Goal: Task Accomplishment & Management: Manage account settings

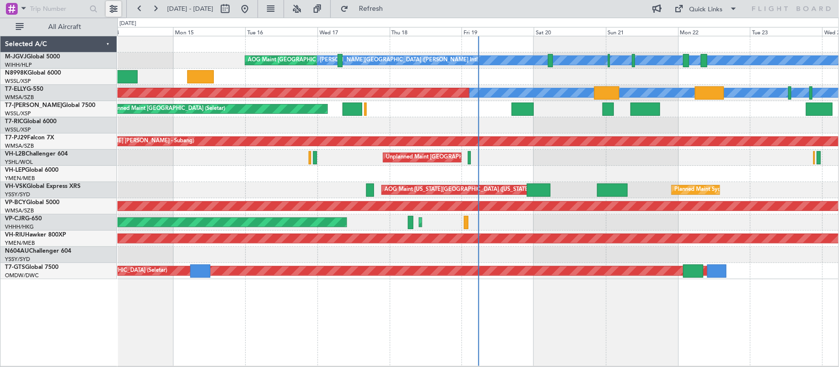
click at [107, 6] on button at bounding box center [114, 9] width 16 height 16
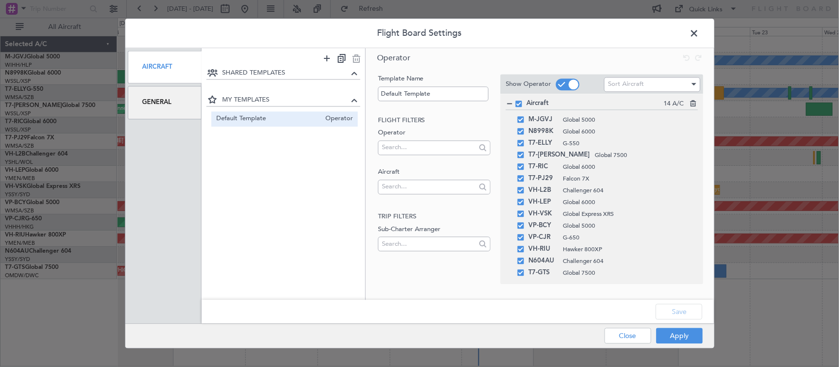
click at [180, 110] on div "General" at bounding box center [165, 102] width 74 height 33
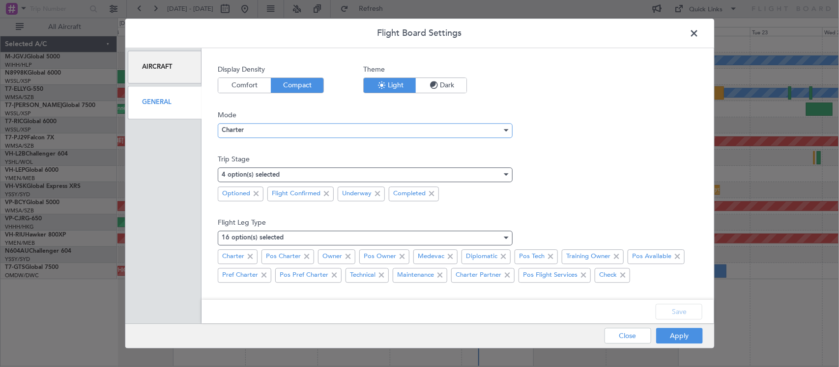
click at [280, 131] on div "Charter" at bounding box center [362, 130] width 280 height 15
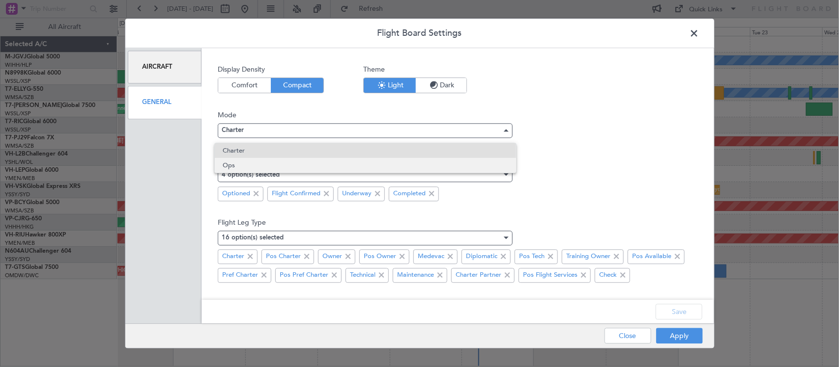
click at [278, 165] on span "Ops" at bounding box center [366, 165] width 286 height 15
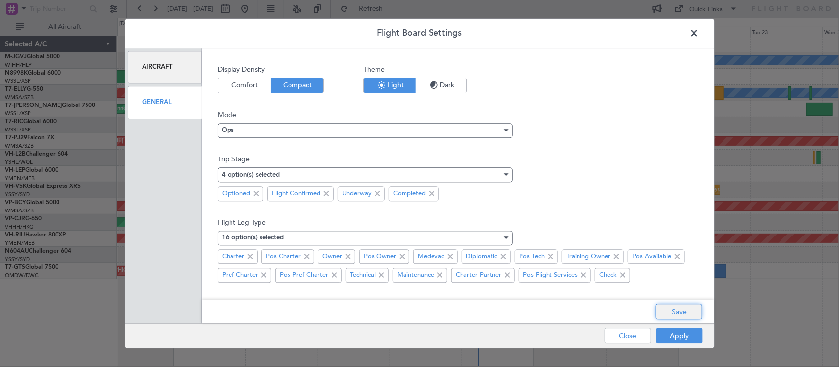
click at [683, 315] on button "Save" at bounding box center [678, 313] width 47 height 16
click at [682, 335] on button "Apply" at bounding box center [679, 337] width 47 height 16
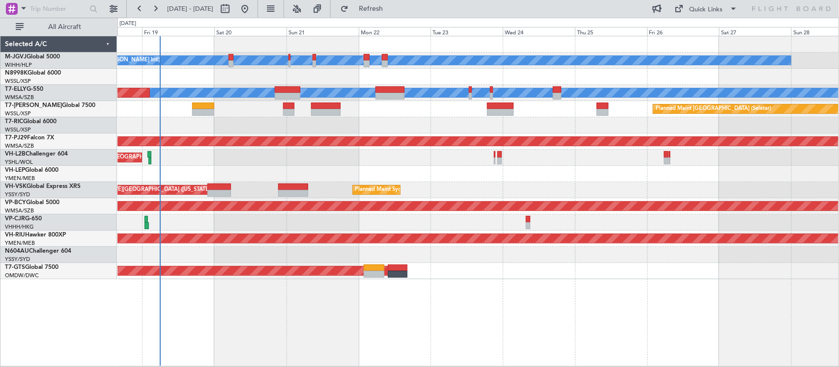
click at [364, 159] on div "[PERSON_NAME][GEOGRAPHIC_DATA] ([PERSON_NAME] Intl) [PERSON_NAME] Jakarta (Hali…" at bounding box center [477, 157] width 721 height 243
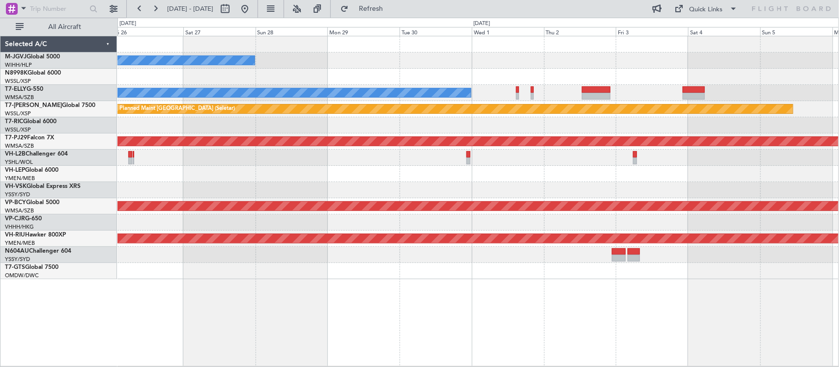
click at [311, 180] on div at bounding box center [477, 174] width 721 height 16
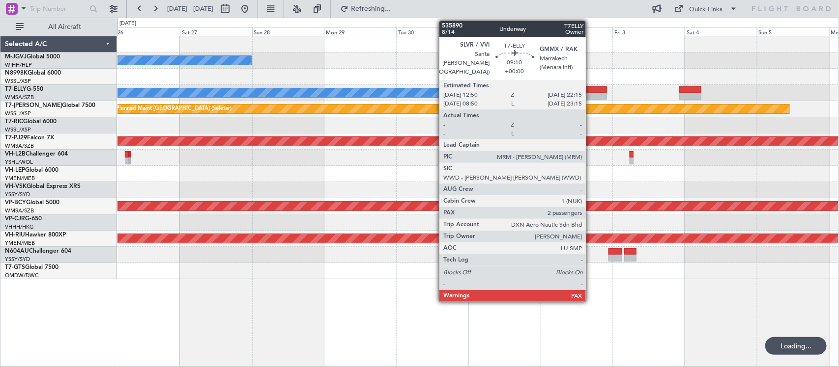
click at [590, 96] on div at bounding box center [592, 96] width 28 height 7
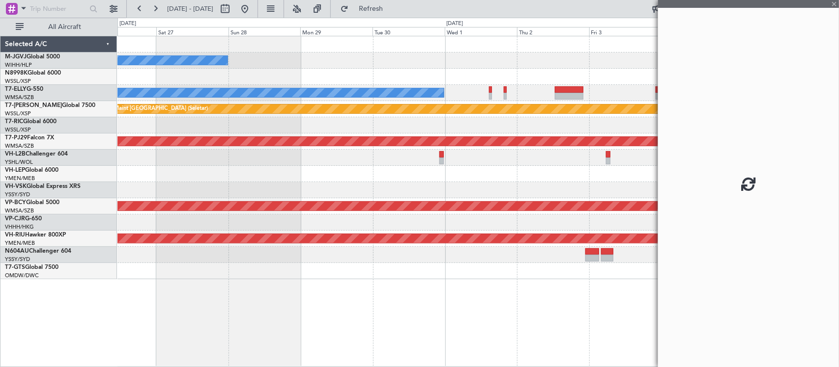
click at [532, 176] on div "[PERSON_NAME][GEOGRAPHIC_DATA] ([PERSON_NAME] Intl) [PERSON_NAME] Jakarta (Hali…" at bounding box center [477, 157] width 721 height 243
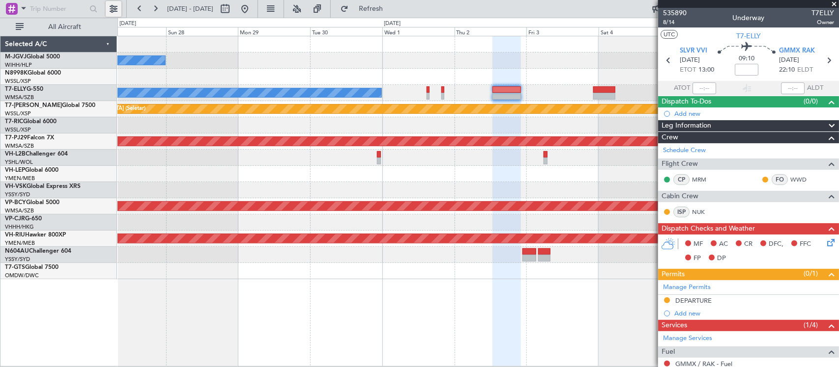
click at [117, 15] on button at bounding box center [114, 9] width 16 height 16
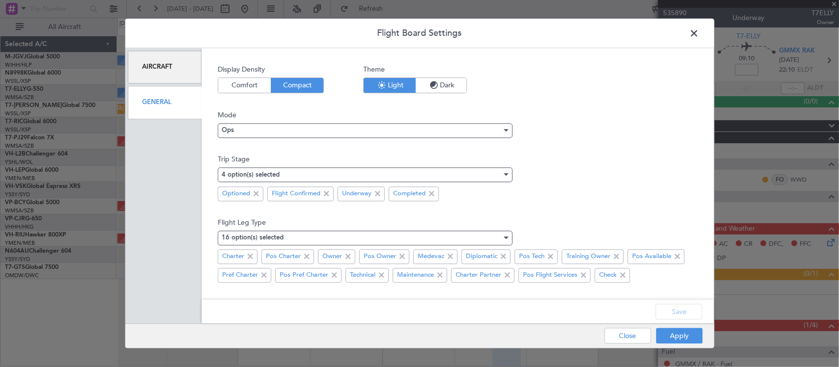
click at [172, 104] on div "General" at bounding box center [165, 102] width 74 height 33
click at [174, 76] on div "Aircraft" at bounding box center [165, 67] width 74 height 33
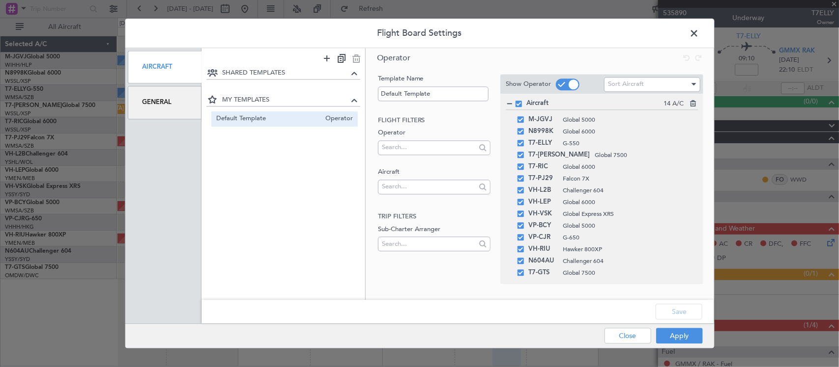
click at [179, 106] on div "General" at bounding box center [165, 102] width 74 height 33
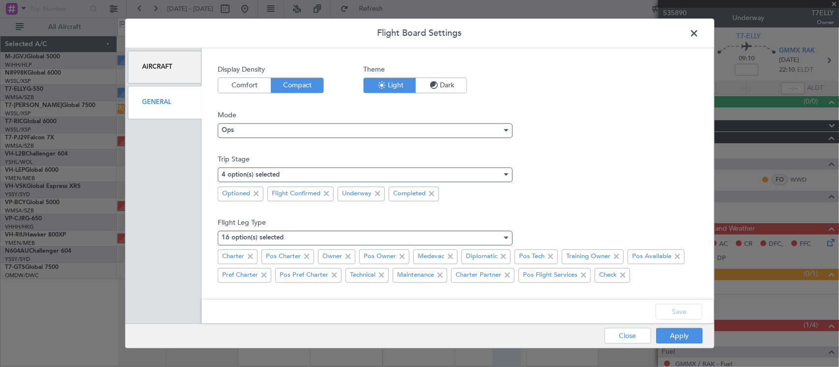
click at [163, 67] on div "Aircraft" at bounding box center [165, 67] width 74 height 33
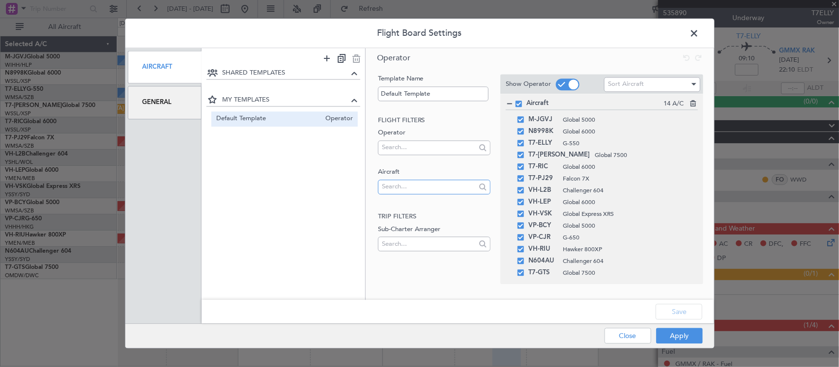
click at [428, 190] on input "text" at bounding box center [429, 187] width 94 height 15
type input "p"
type input "9h"
click at [413, 220] on span "9H-VSLK" at bounding box center [434, 217] width 97 height 15
click at [676, 312] on button "Save" at bounding box center [678, 313] width 47 height 16
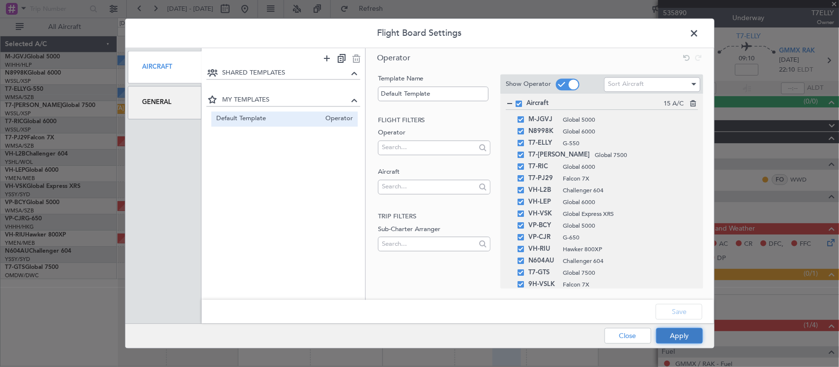
click at [673, 337] on button "Apply" at bounding box center [679, 337] width 47 height 16
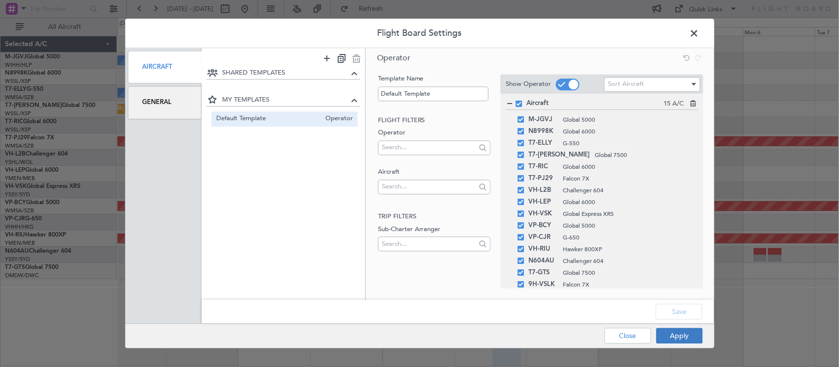
type input "0"
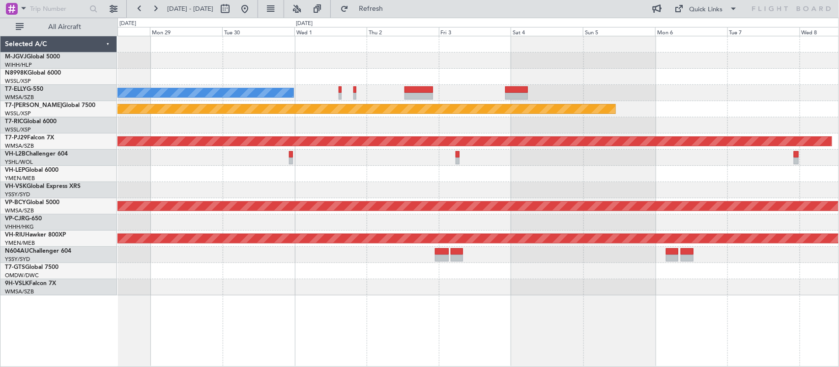
click at [448, 287] on div at bounding box center [477, 288] width 721 height 16
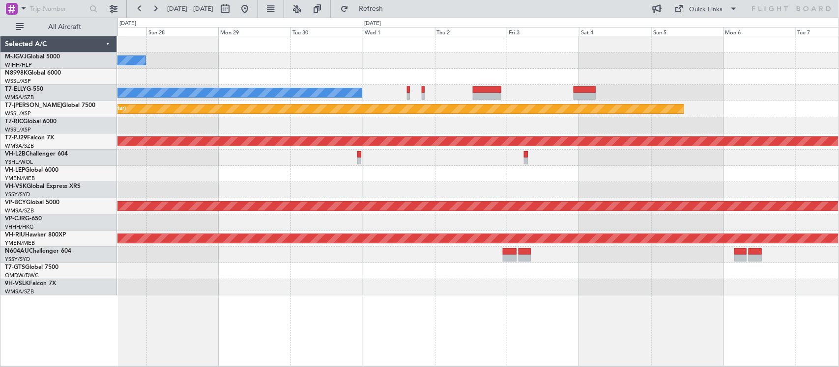
click at [646, 281] on div at bounding box center [477, 288] width 721 height 16
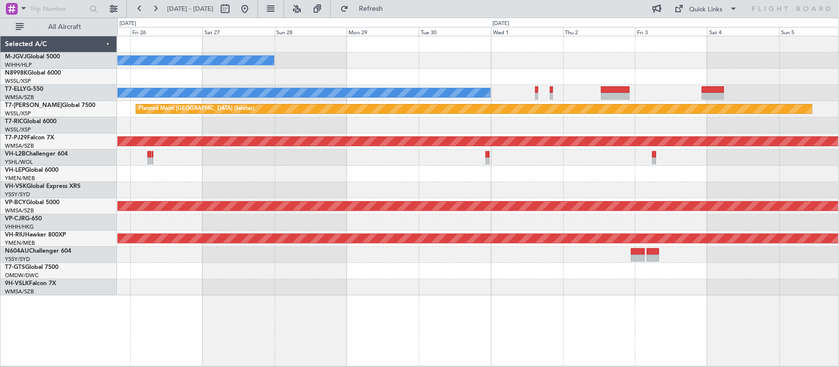
click at [561, 252] on div "[PERSON_NAME][GEOGRAPHIC_DATA] ([PERSON_NAME] Intl) [PERSON_NAME] Jakarta (Hali…" at bounding box center [477, 165] width 721 height 259
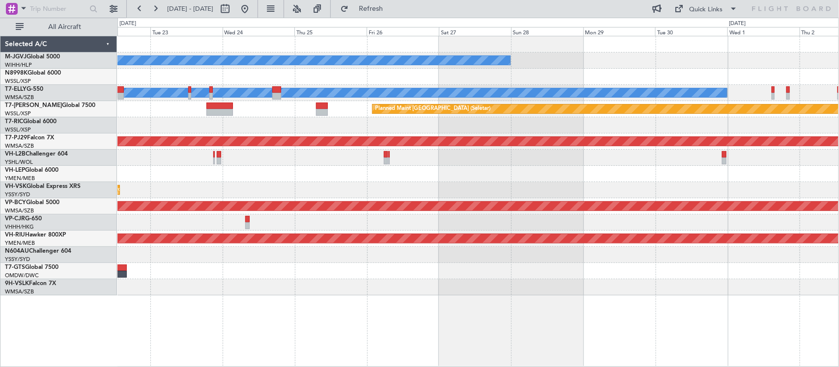
click at [637, 274] on div "[PERSON_NAME][GEOGRAPHIC_DATA] ([PERSON_NAME] Intl) [PERSON_NAME] Jakarta (Hali…" at bounding box center [477, 165] width 721 height 259
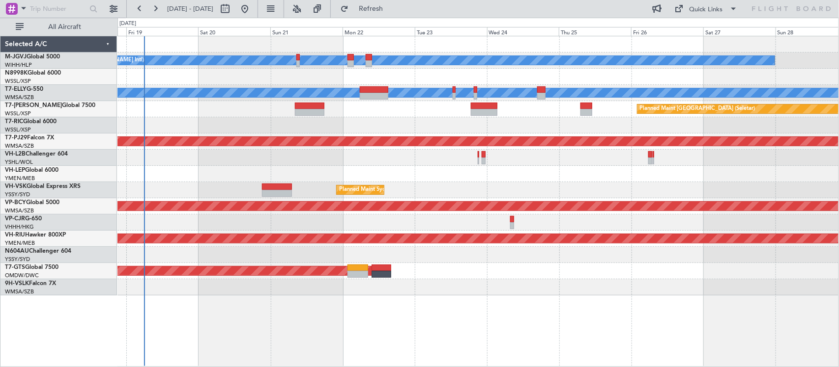
click at [370, 278] on div "AOG Maint [GEOGRAPHIC_DATA] (Seletar)" at bounding box center [477, 271] width 721 height 16
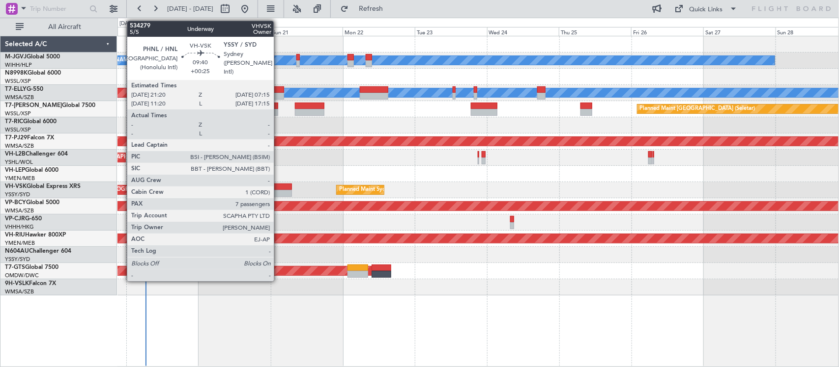
click at [278, 189] on div at bounding box center [277, 187] width 30 height 7
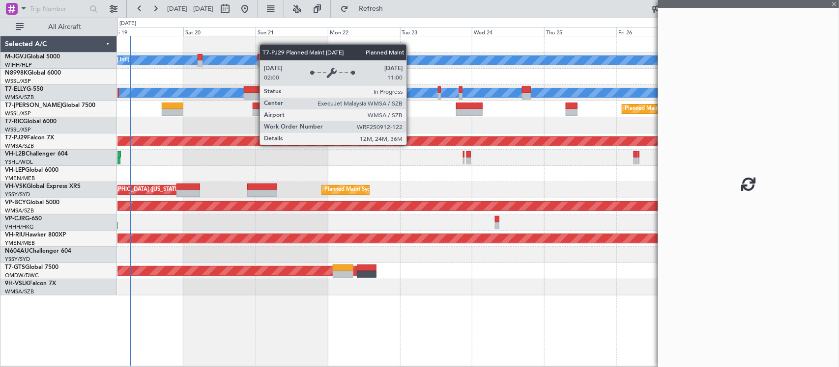
click at [386, 142] on div "Planned Maint [GEOGRAPHIC_DATA] (Sultan [PERSON_NAME] [PERSON_NAME] - Subang)" at bounding box center [563, 141] width 1901 height 9
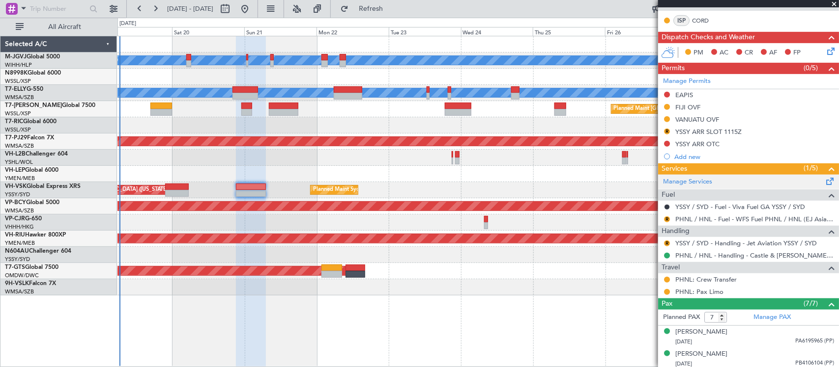
scroll to position [204, 0]
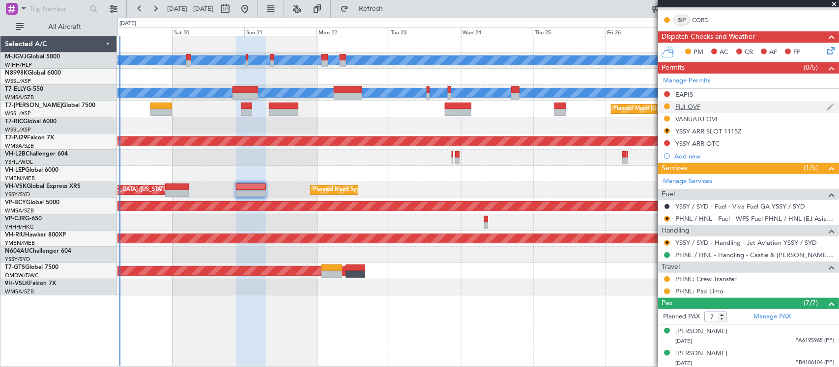
click at [686, 105] on div "FIJI OVF" at bounding box center [687, 107] width 25 height 8
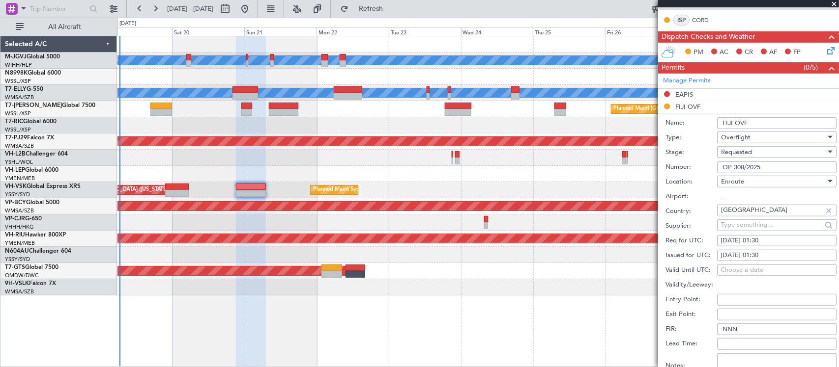
click at [755, 170] on input "OP 308/2025" at bounding box center [776, 168] width 119 height 12
click at [762, 154] on div "Requested" at bounding box center [773, 152] width 105 height 15
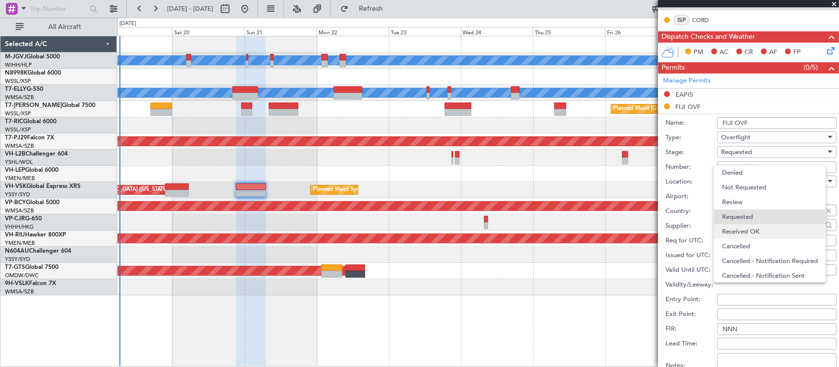
scroll to position [4, 0]
click at [761, 228] on span "Received OK" at bounding box center [772, 228] width 101 height 15
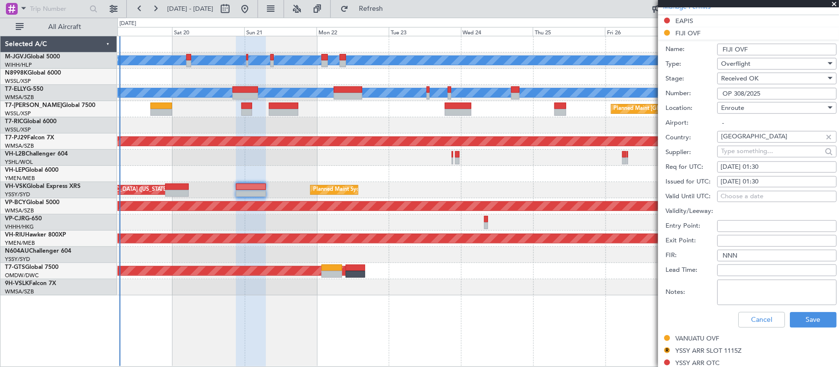
scroll to position [307, 0]
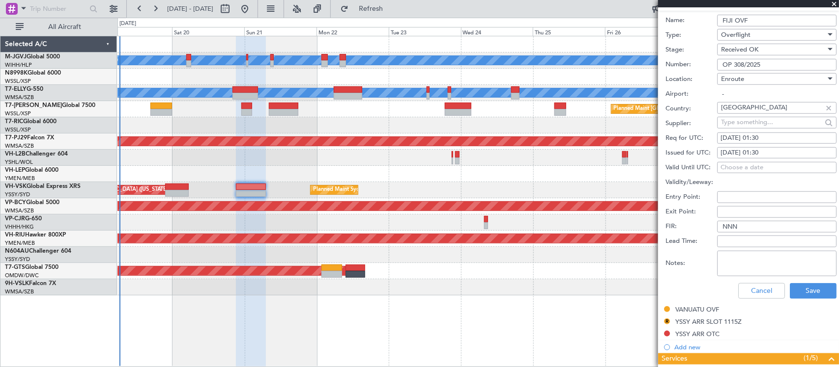
click at [768, 153] on div "[DATE] 01:30" at bounding box center [776, 153] width 112 height 10
select select "9"
select select "2025"
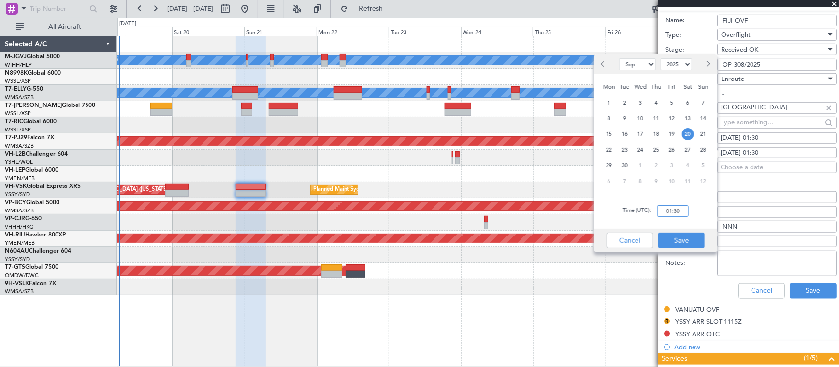
click at [666, 212] on input "01:30" at bounding box center [672, 211] width 31 height 12
type input "21:30"
click at [690, 235] on button "Save" at bounding box center [681, 241] width 47 height 16
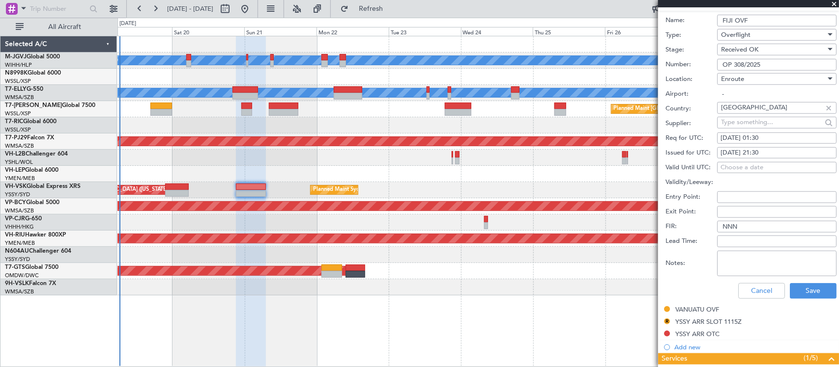
click at [770, 140] on div "[DATE] 01:30" at bounding box center [776, 139] width 112 height 10
select select "9"
select select "2025"
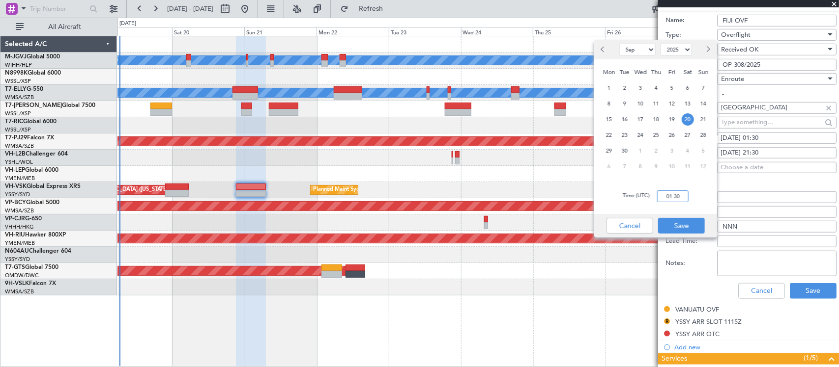
click at [679, 197] on input "01:30" at bounding box center [672, 197] width 31 height 12
type input "21:30"
click at [683, 222] on button "Save" at bounding box center [681, 226] width 47 height 16
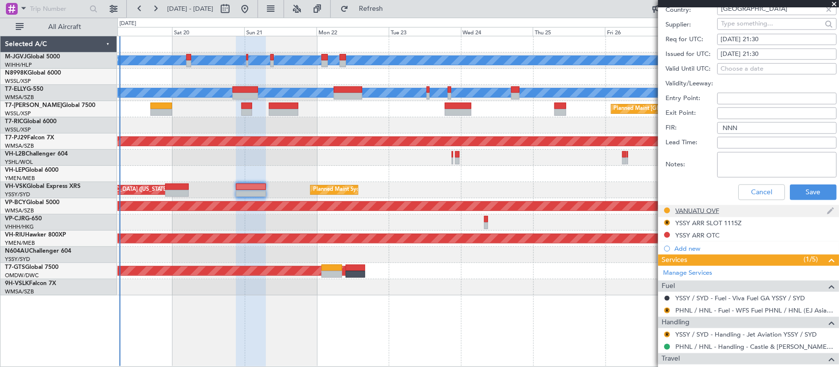
scroll to position [409, 0]
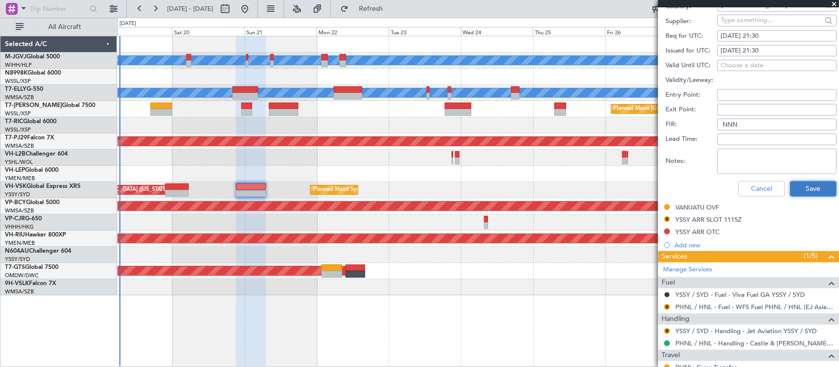
click at [804, 195] on button "Save" at bounding box center [812, 189] width 47 height 16
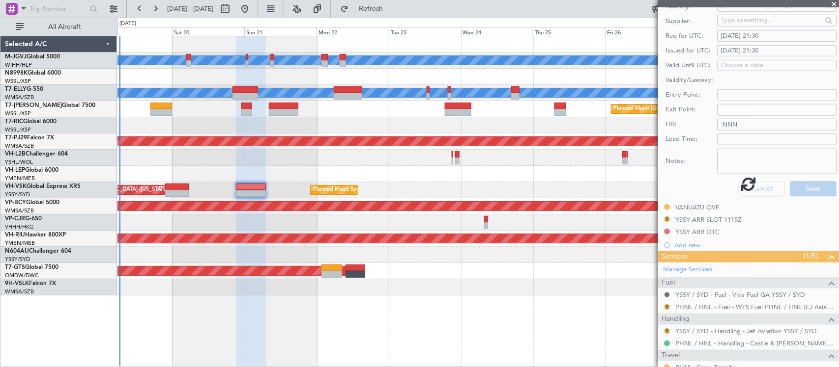
scroll to position [116, 0]
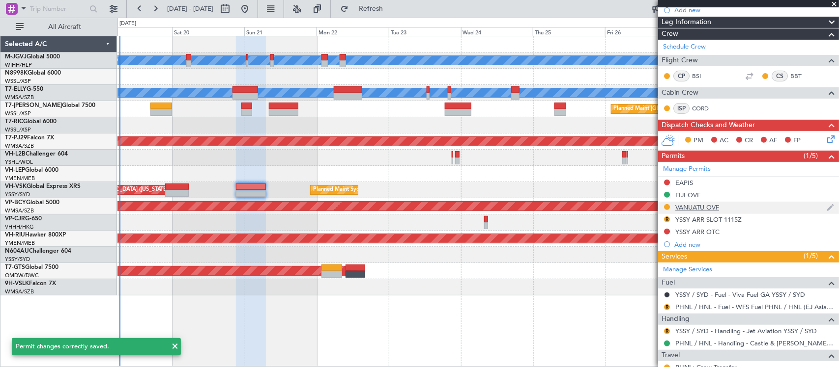
click at [705, 209] on div "VANUATU OVF" at bounding box center [697, 207] width 44 height 8
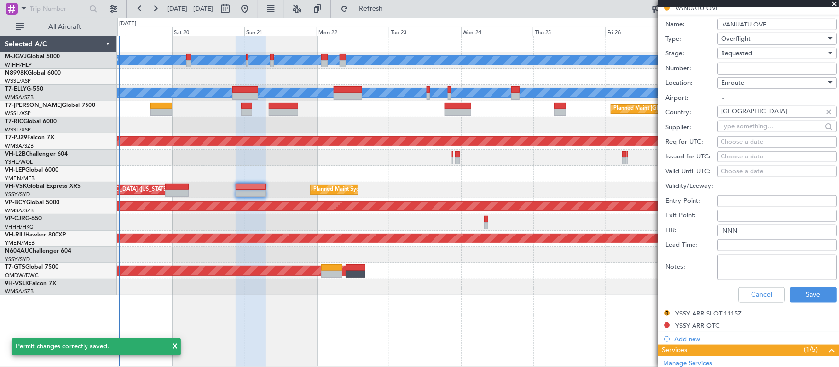
scroll to position [320, 0]
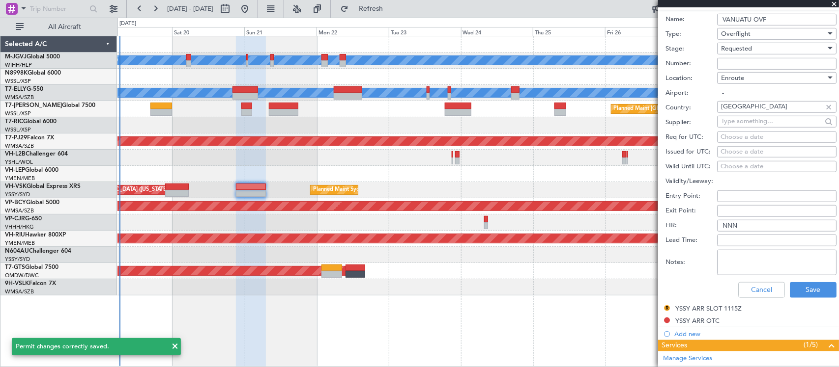
click at [735, 63] on input "Number:" at bounding box center [776, 64] width 119 height 12
paste input "OVF # 019190925"
type input "OVF # 019190925"
click at [741, 150] on div "Choose a date" at bounding box center [776, 152] width 112 height 10
select select "9"
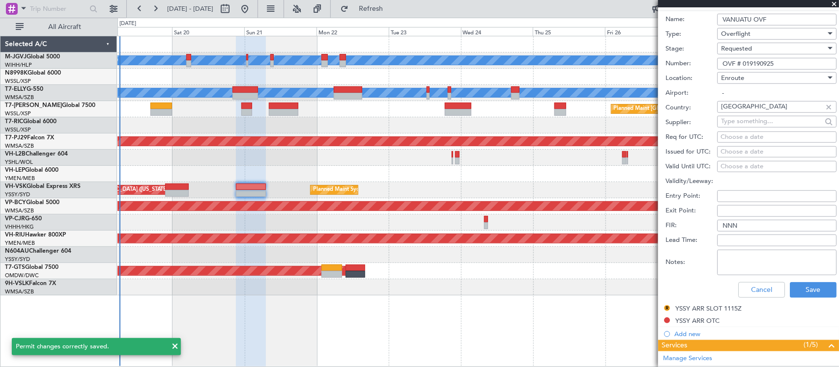
select select "2025"
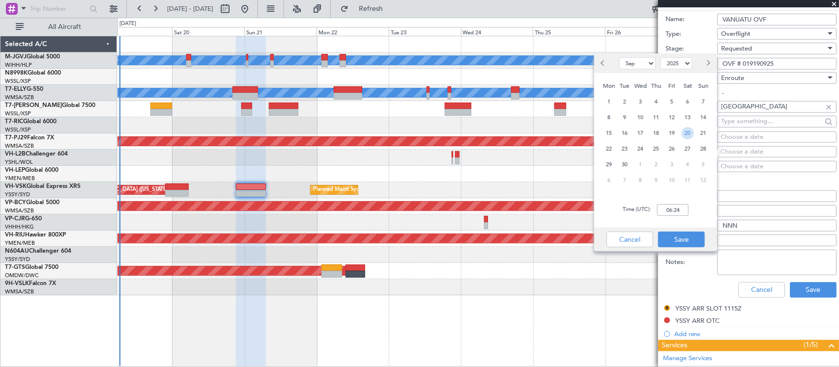
click at [685, 131] on span "20" at bounding box center [687, 133] width 12 height 12
click at [679, 205] on input "00:00" at bounding box center [672, 210] width 31 height 12
type input "21:30"
click at [684, 237] on button "Save" at bounding box center [681, 240] width 47 height 16
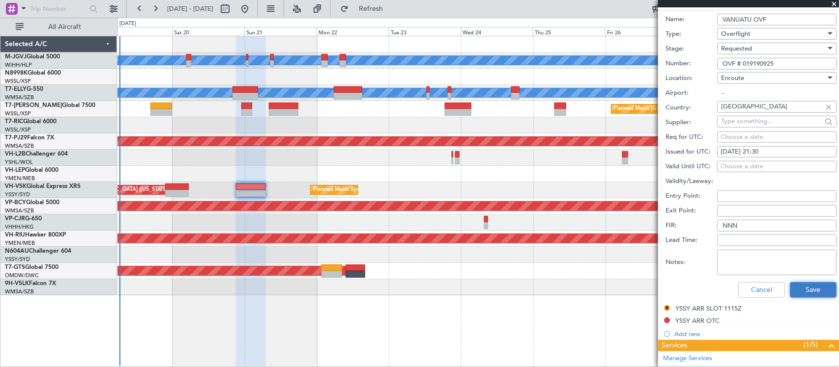
click at [802, 286] on button "Save" at bounding box center [812, 290] width 47 height 16
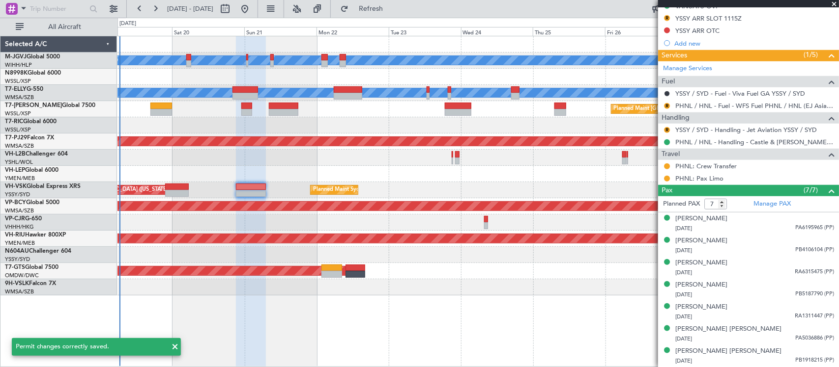
scroll to position [27, 0]
